Goal: Information Seeking & Learning: Learn about a topic

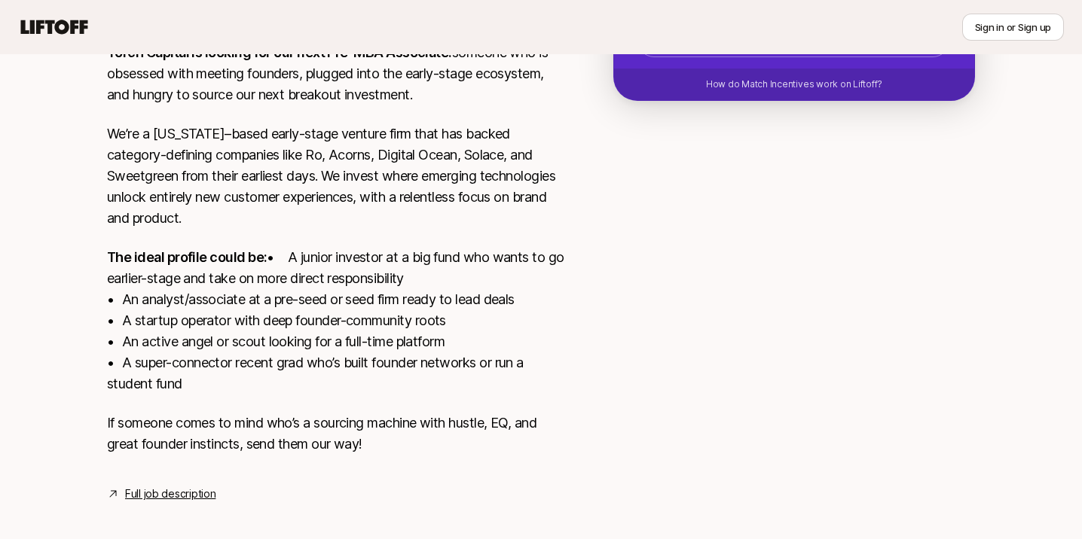
scroll to position [395, 0]
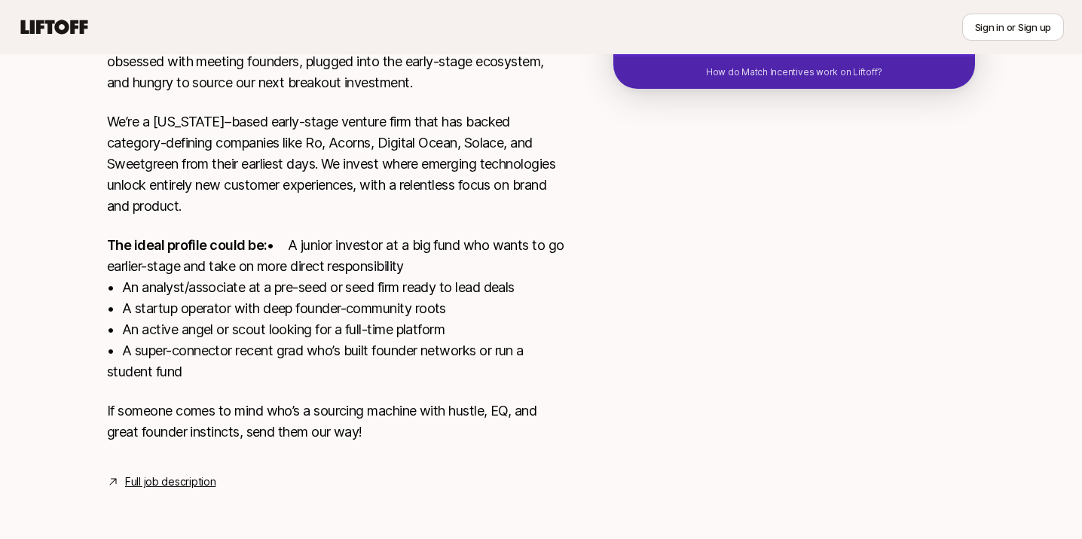
click at [170, 480] on link "Full job description" at bounding box center [170, 482] width 90 height 18
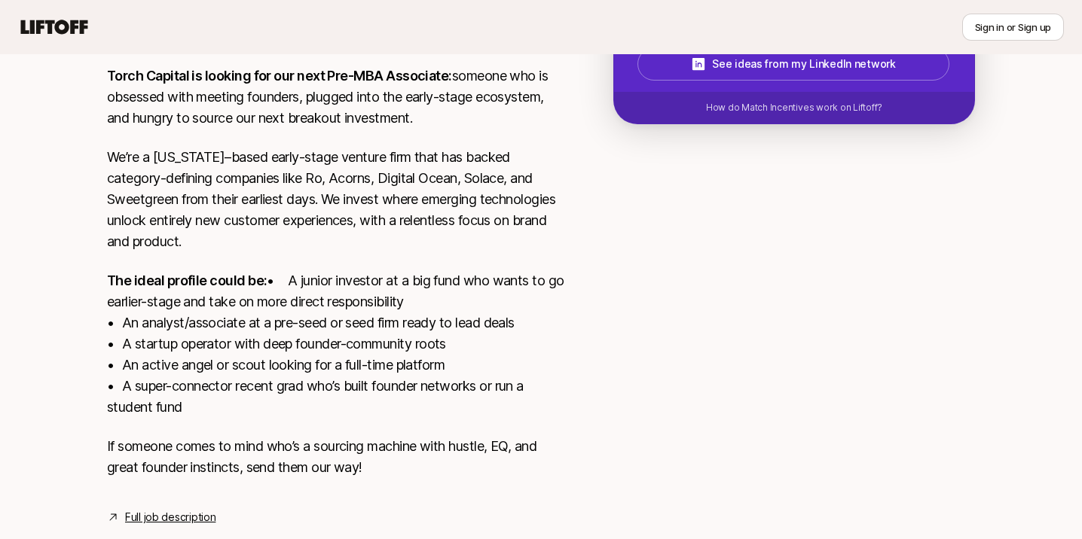
scroll to position [340, 0]
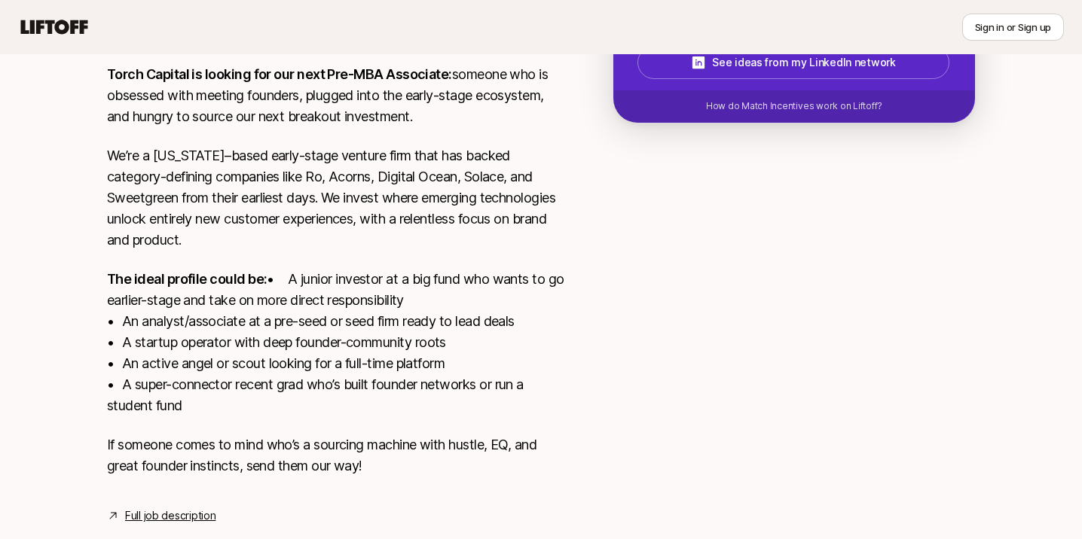
click at [455, 162] on p "We’re a [US_STATE]–based early-stage venture firm that has backed category-defi…" at bounding box center [336, 197] width 458 height 105
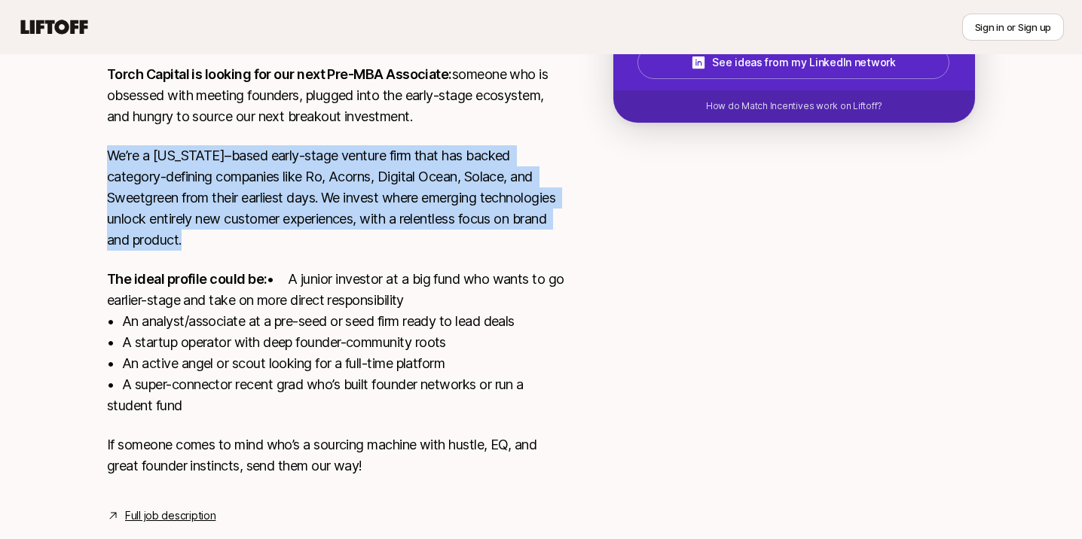
click at [455, 162] on p "We’re a [US_STATE]–based early-stage venture firm that has backed category-defi…" at bounding box center [336, 197] width 458 height 105
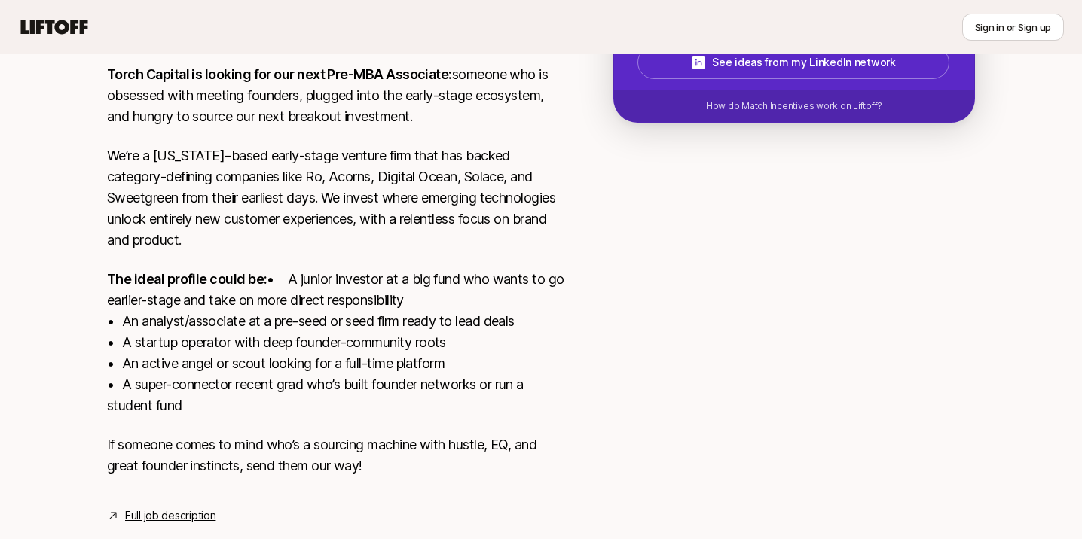
click at [455, 162] on p "We’re a [US_STATE]–based early-stage venture firm that has backed category-defi…" at bounding box center [336, 197] width 458 height 105
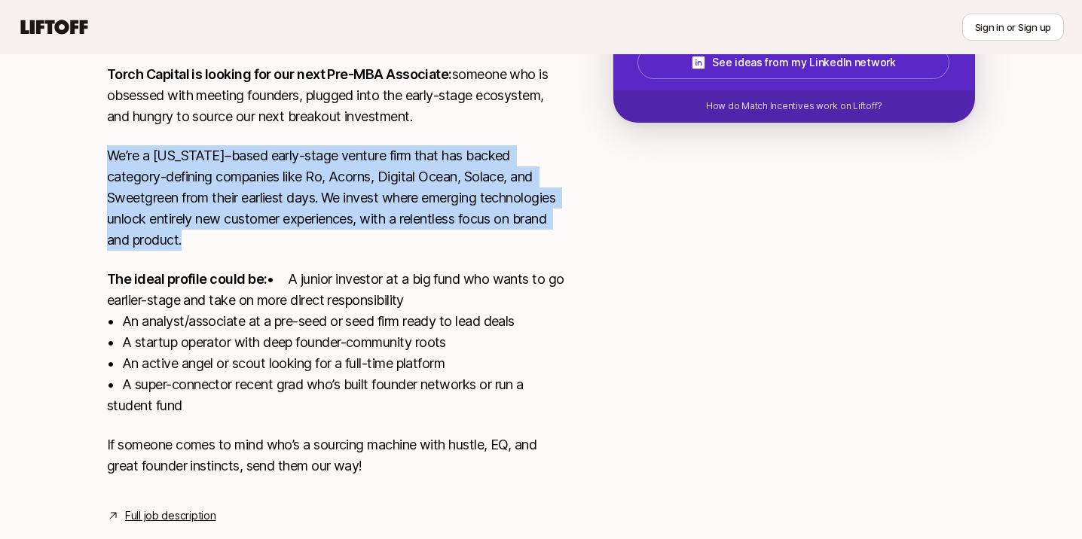
click at [332, 307] on p "The ideal profile could be: • A junior investor at a big fund who wants to go e…" at bounding box center [336, 343] width 458 height 148
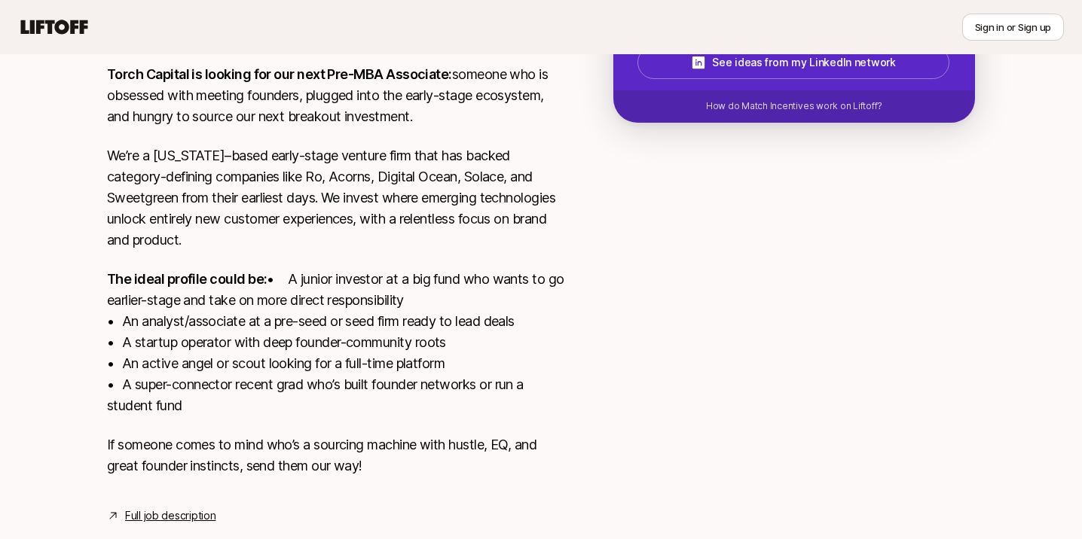
scroll to position [395, 0]
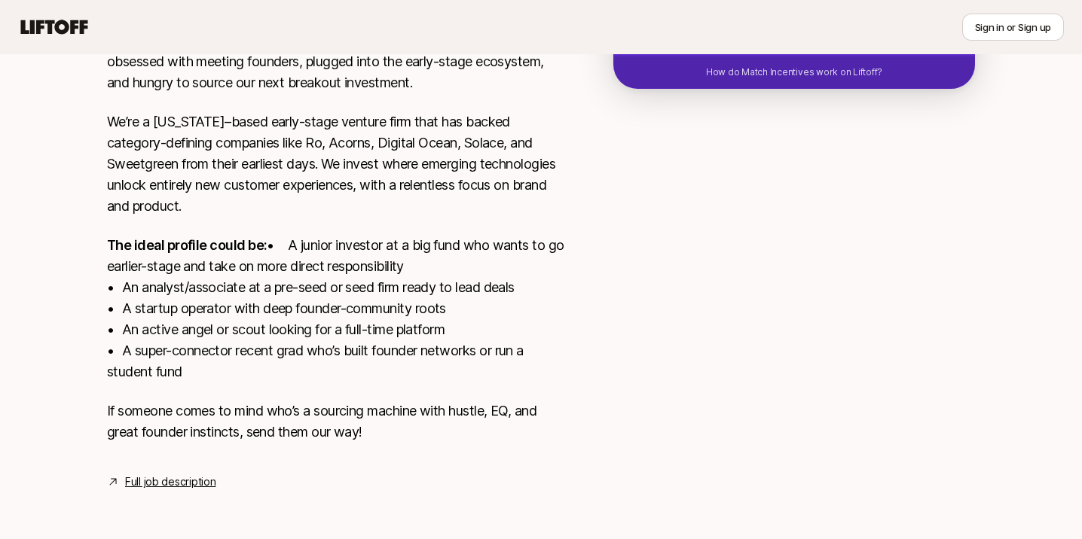
click at [176, 483] on link "Full job description" at bounding box center [170, 482] width 90 height 18
